Goal: Navigation & Orientation: Find specific page/section

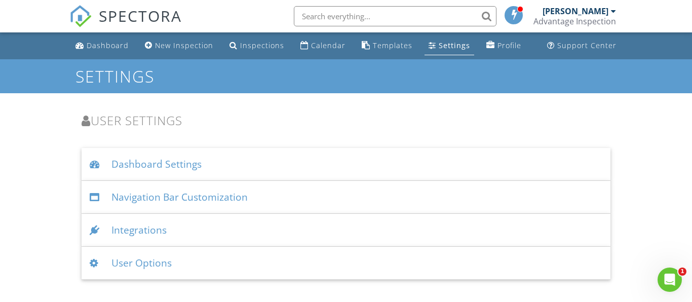
click at [163, 263] on div "User Options" at bounding box center [347, 263] width 530 height 33
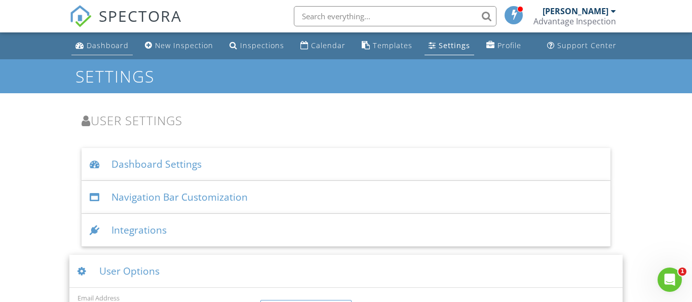
click at [115, 47] on div "Dashboard" at bounding box center [108, 46] width 42 height 10
